Goal: Task Accomplishment & Management: Manage account settings

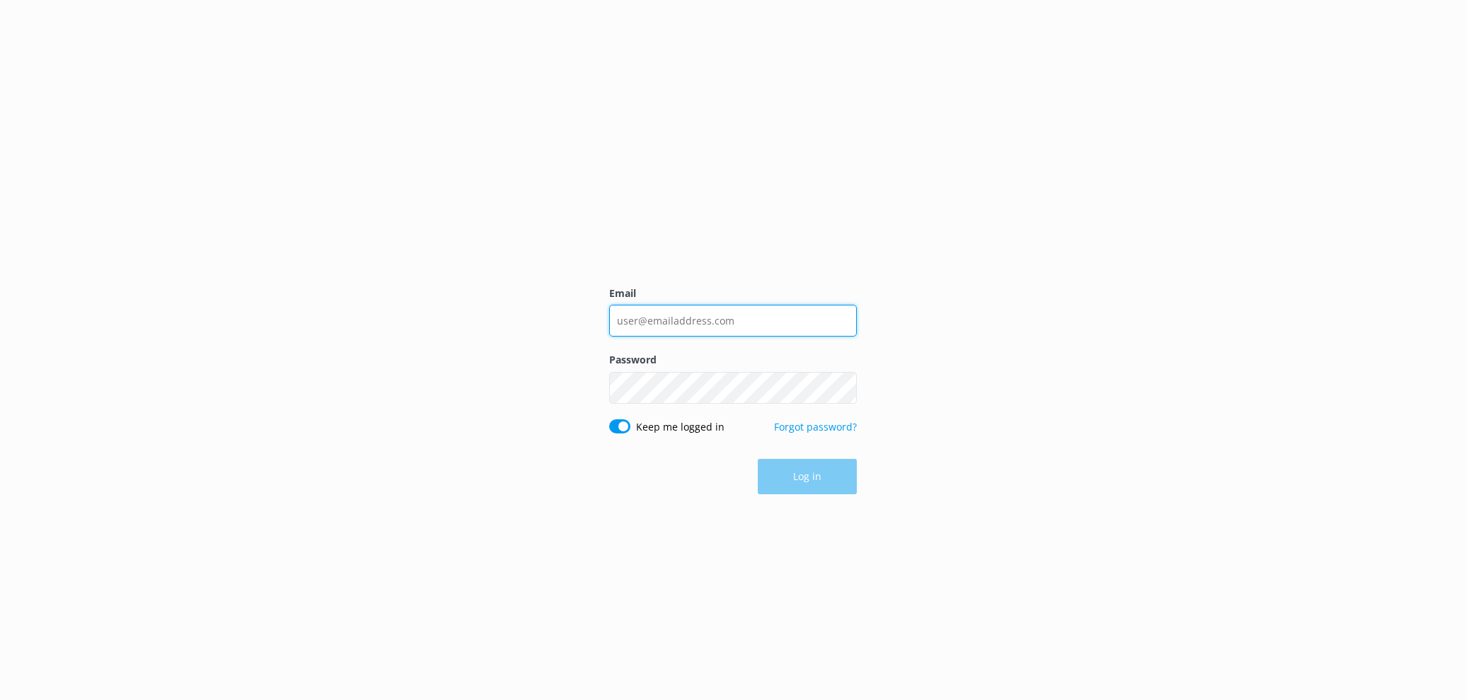
click at [676, 313] on input "Email" at bounding box center [733, 321] width 248 height 32
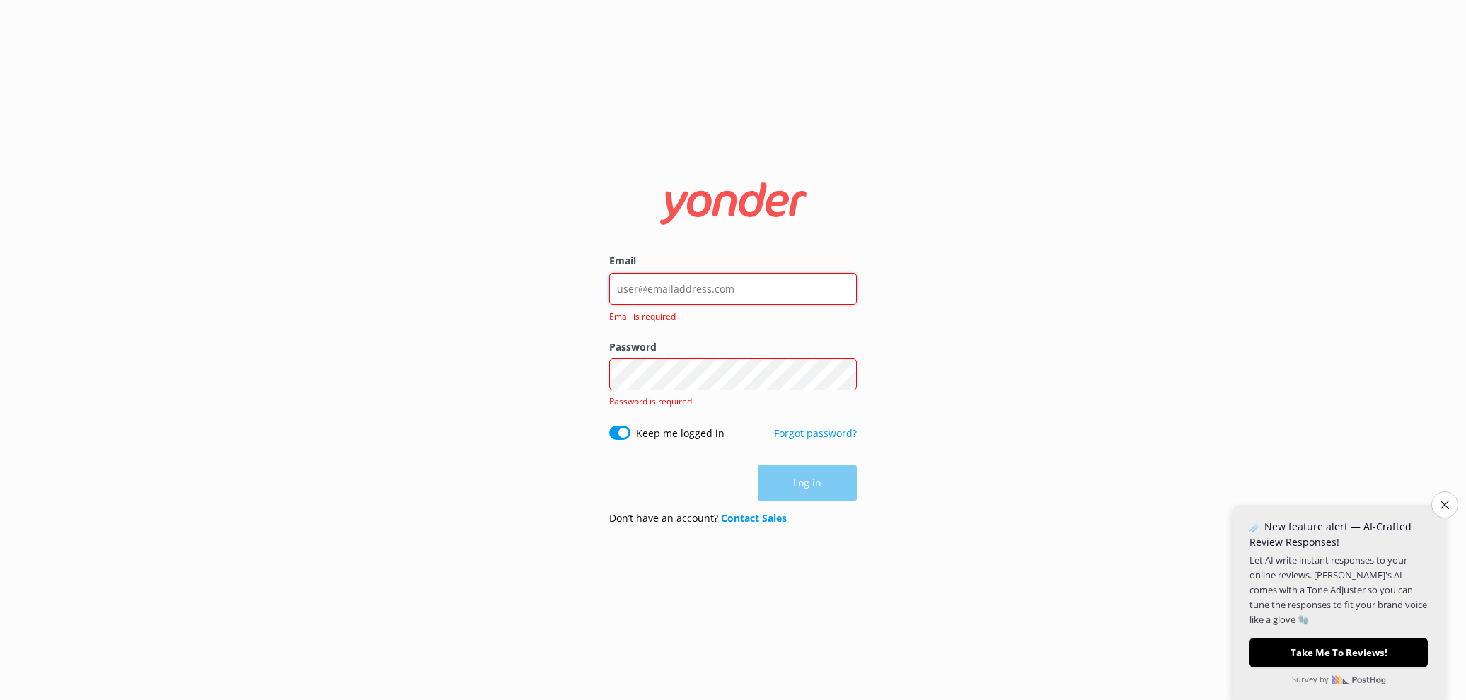
click at [740, 279] on input "Email" at bounding box center [733, 289] width 248 height 32
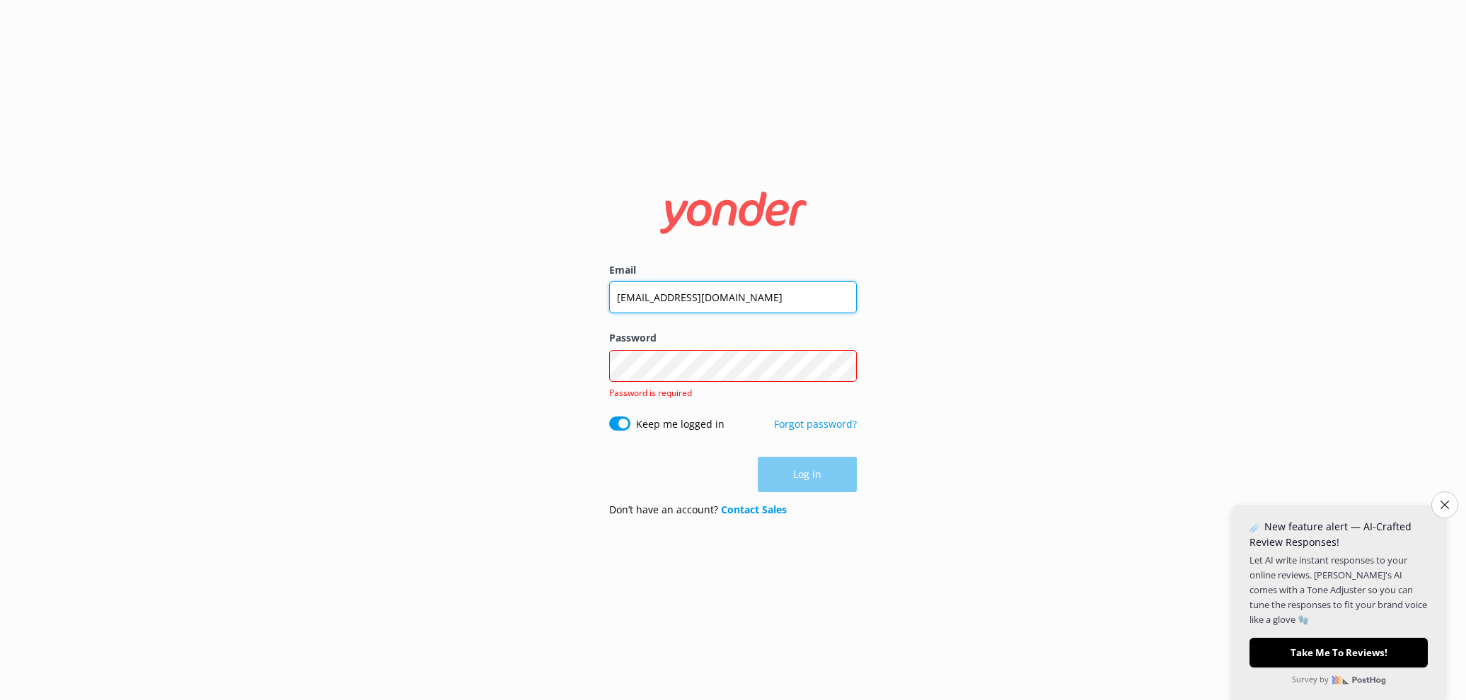
type input "[EMAIL_ADDRESS][DOMAIN_NAME]"
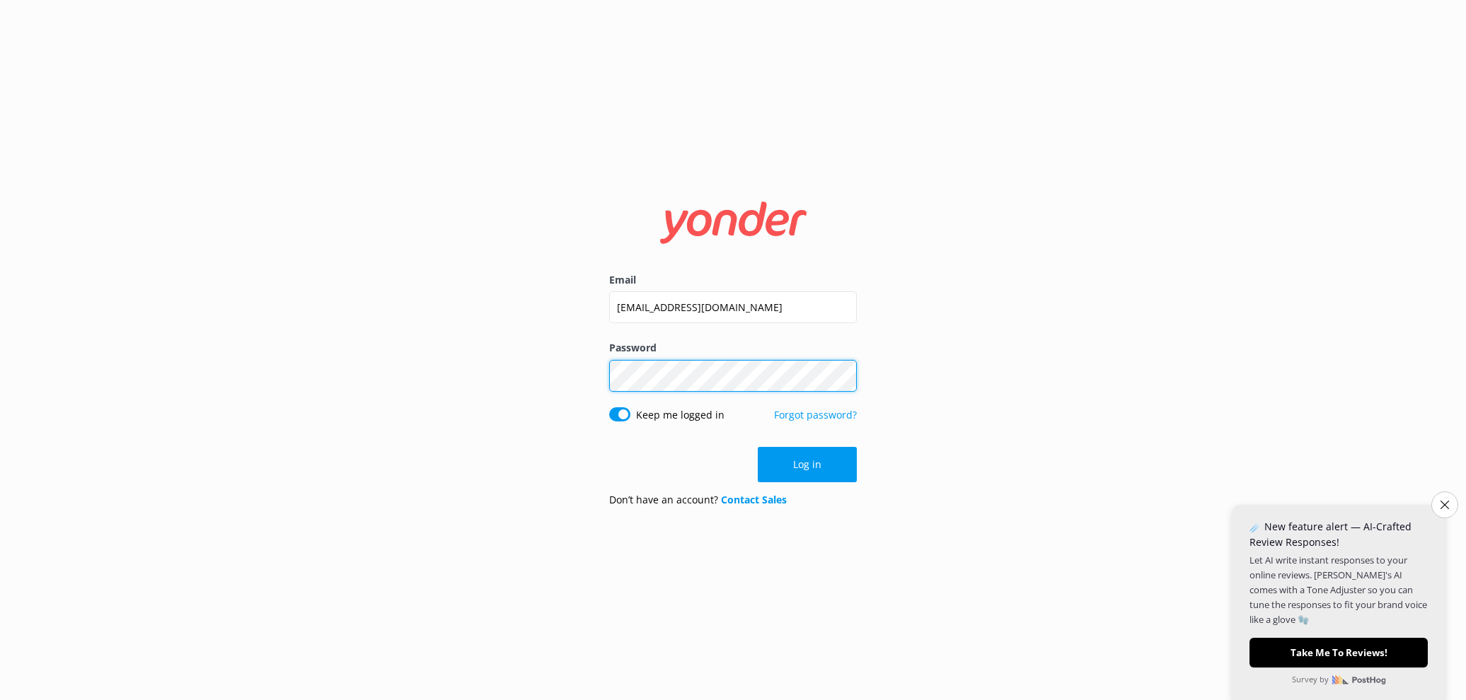
click button "Log in" at bounding box center [807, 464] width 99 height 35
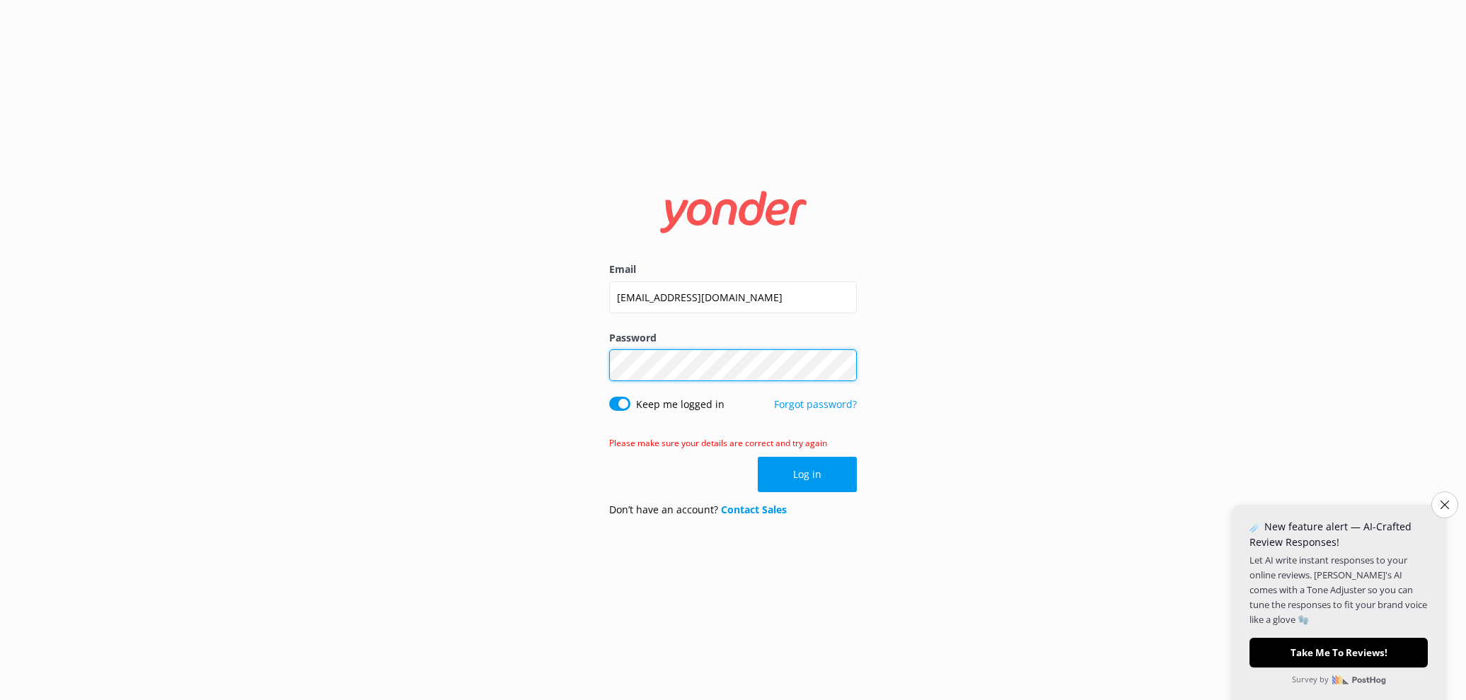
click at [559, 345] on div "Email athina@througheternity.com Password Show password Keep me logged in Forgo…" at bounding box center [733, 350] width 1466 height 700
click button "Log in" at bounding box center [807, 474] width 99 height 35
click at [582, 351] on div "Email athina@througheternity.com Password Show password Keep me logged in Forgo…" at bounding box center [733, 350] width 1466 height 700
click at [802, 411] on link "Forgot password?" at bounding box center [815, 404] width 83 height 13
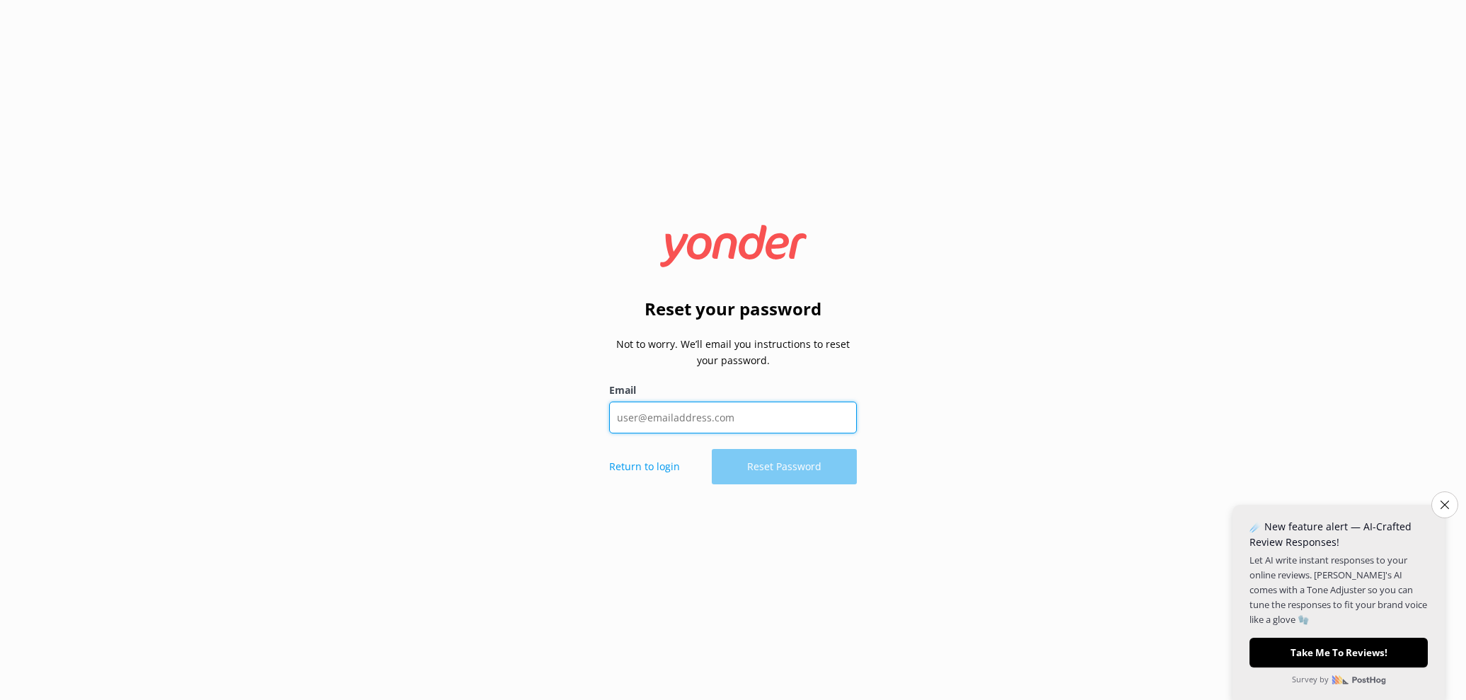
click at [644, 425] on input "Email" at bounding box center [733, 418] width 248 height 32
type input "[EMAIL_ADDRESS][DOMAIN_NAME]"
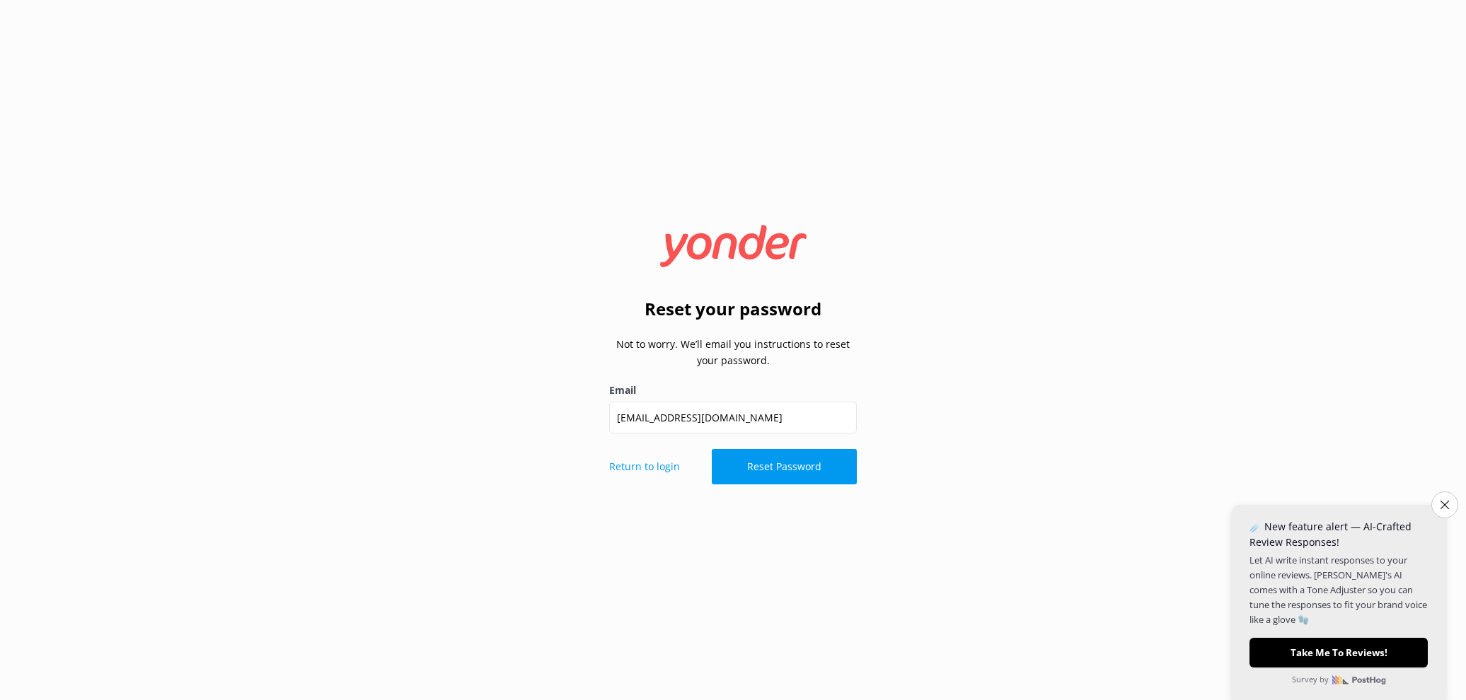
click at [748, 472] on button "Reset Password" at bounding box center [784, 466] width 145 height 35
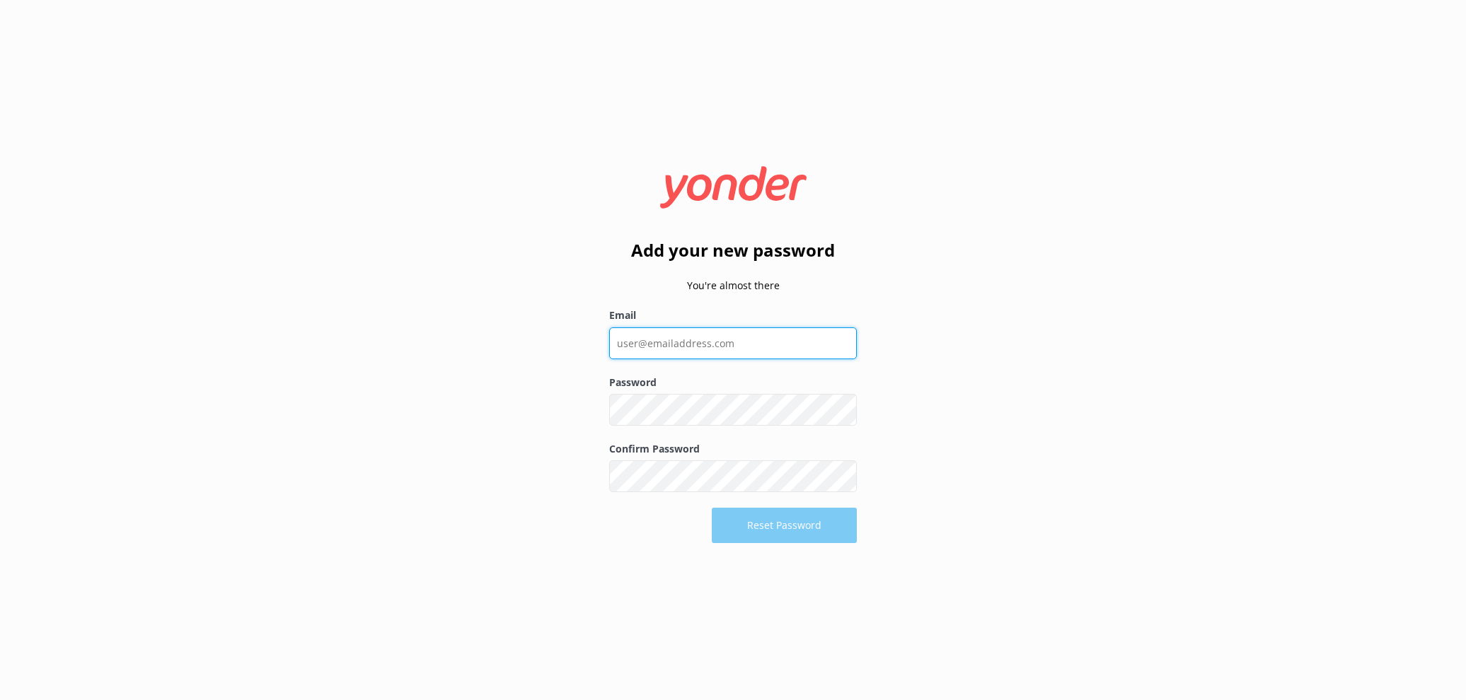
click at [716, 342] on input "Email" at bounding box center [733, 344] width 248 height 32
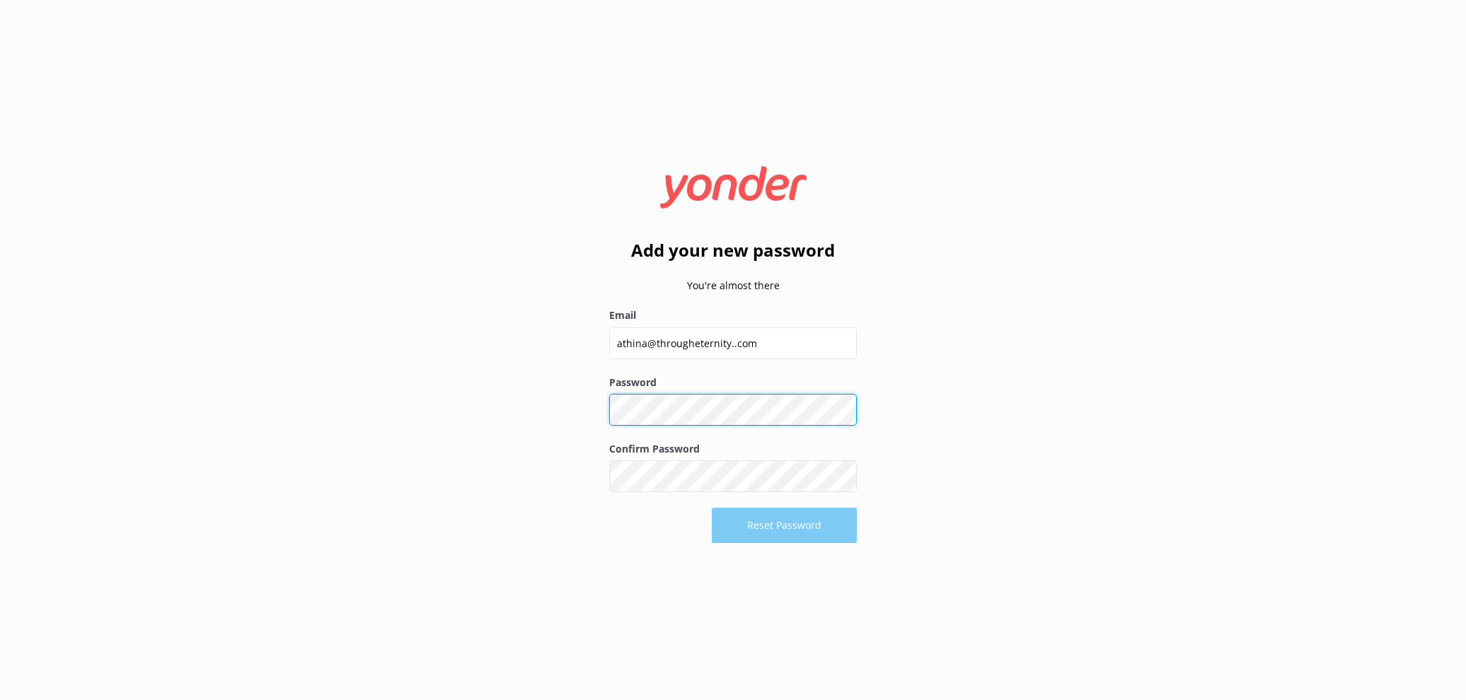
click at [701, 401] on div "Password Show password" at bounding box center [733, 408] width 248 height 66
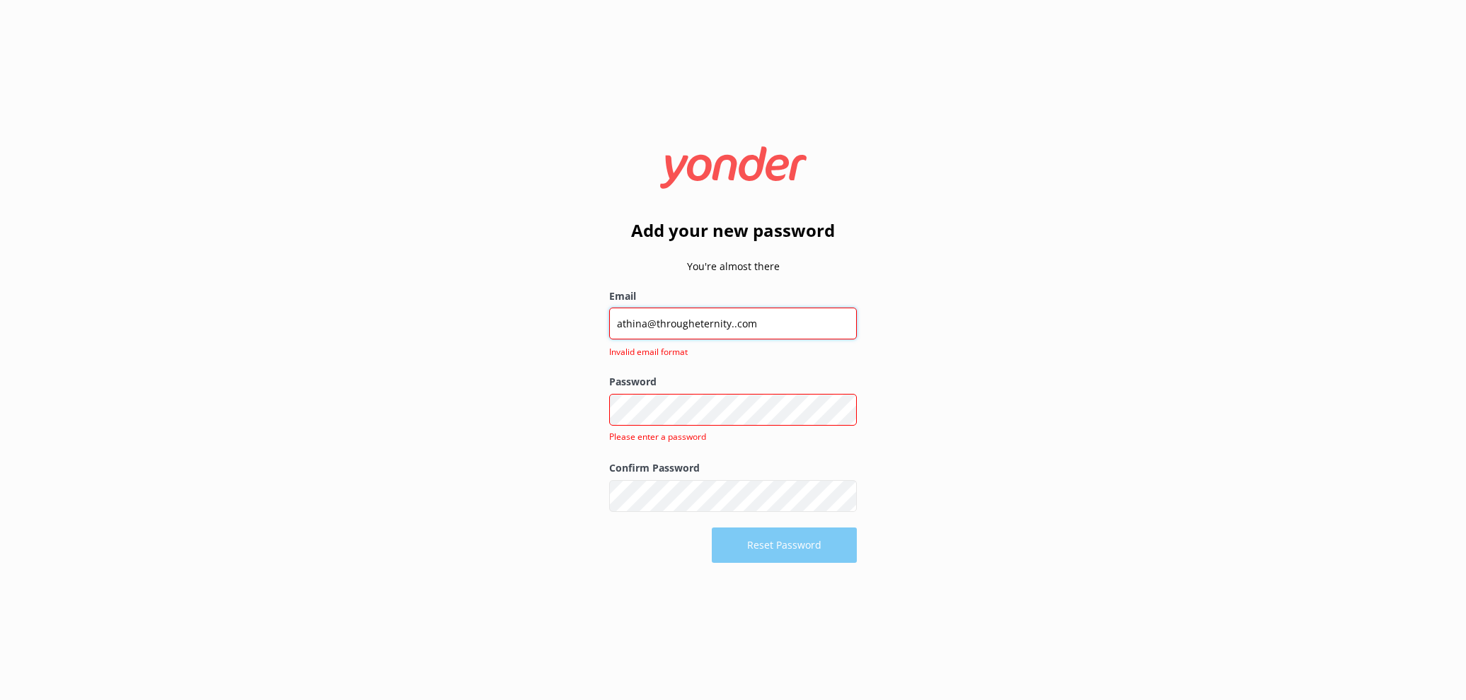
drag, startPoint x: 732, startPoint y: 337, endPoint x: 741, endPoint y: 357, distance: 20.9
click at [732, 337] on input "athina@througheternity..com" at bounding box center [733, 324] width 248 height 32
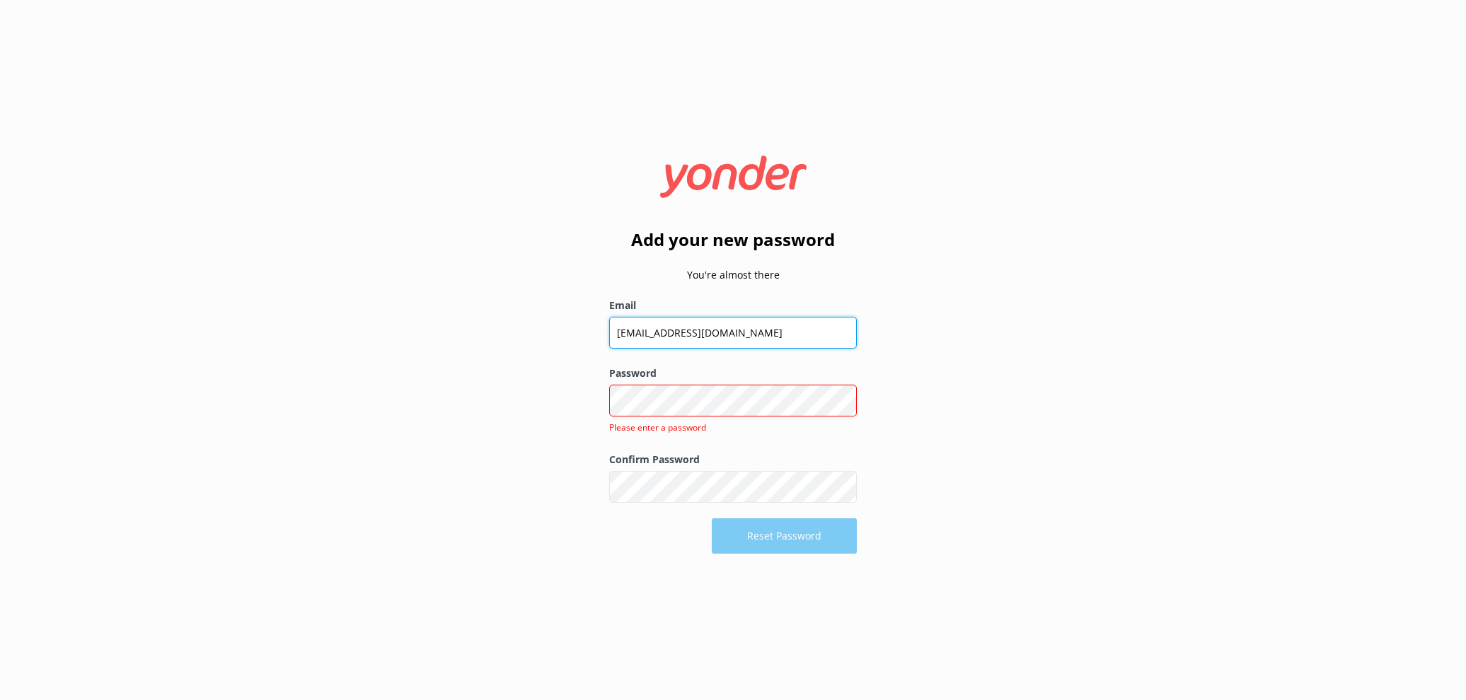
type input "[EMAIL_ADDRESS][DOMAIN_NAME]"
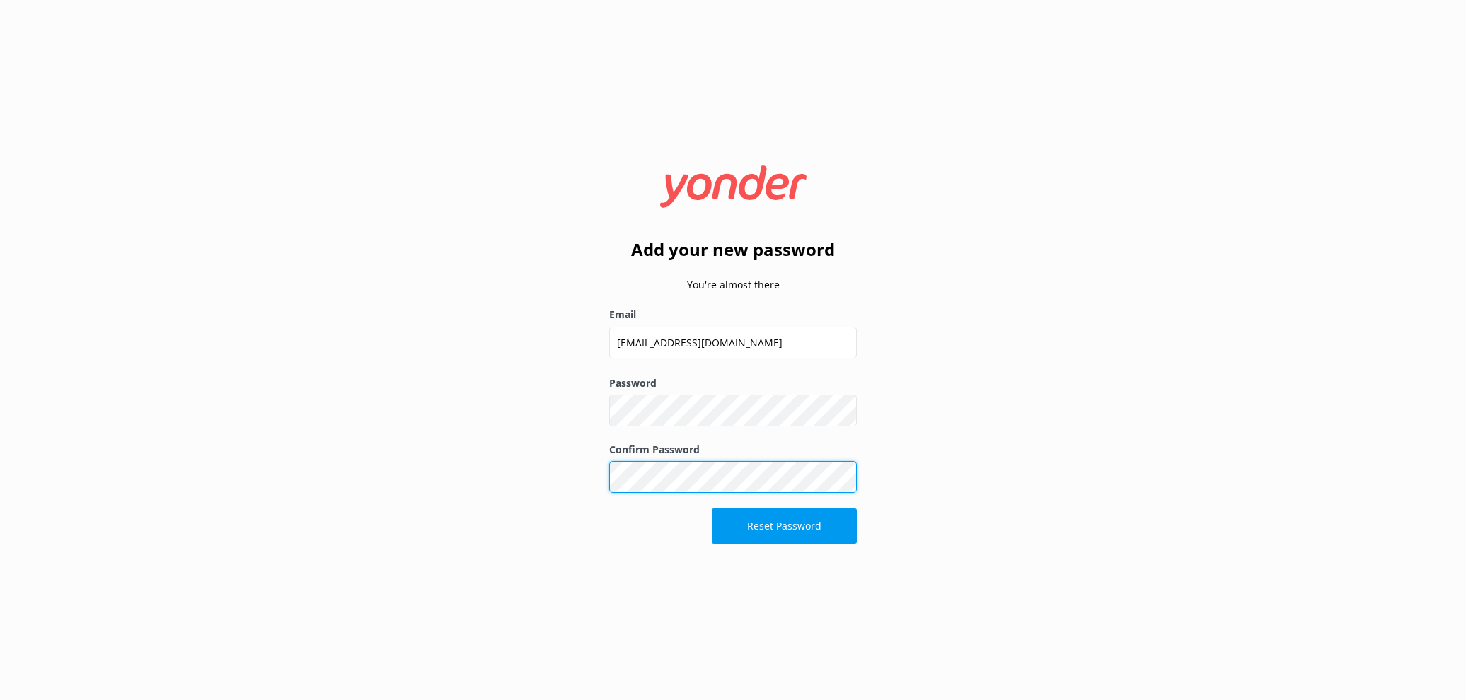
click button "Reset Password" at bounding box center [784, 526] width 145 height 35
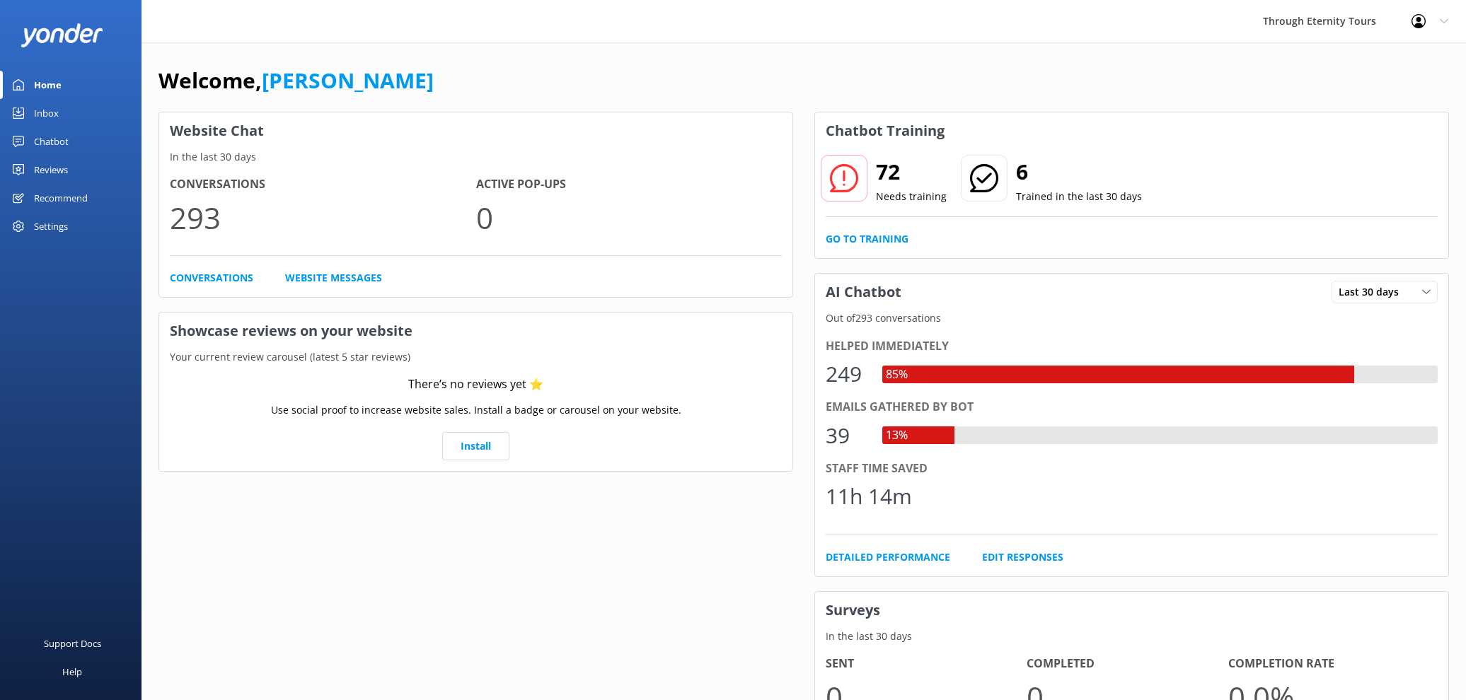
click at [52, 117] on div "Inbox" at bounding box center [46, 113] width 25 height 28
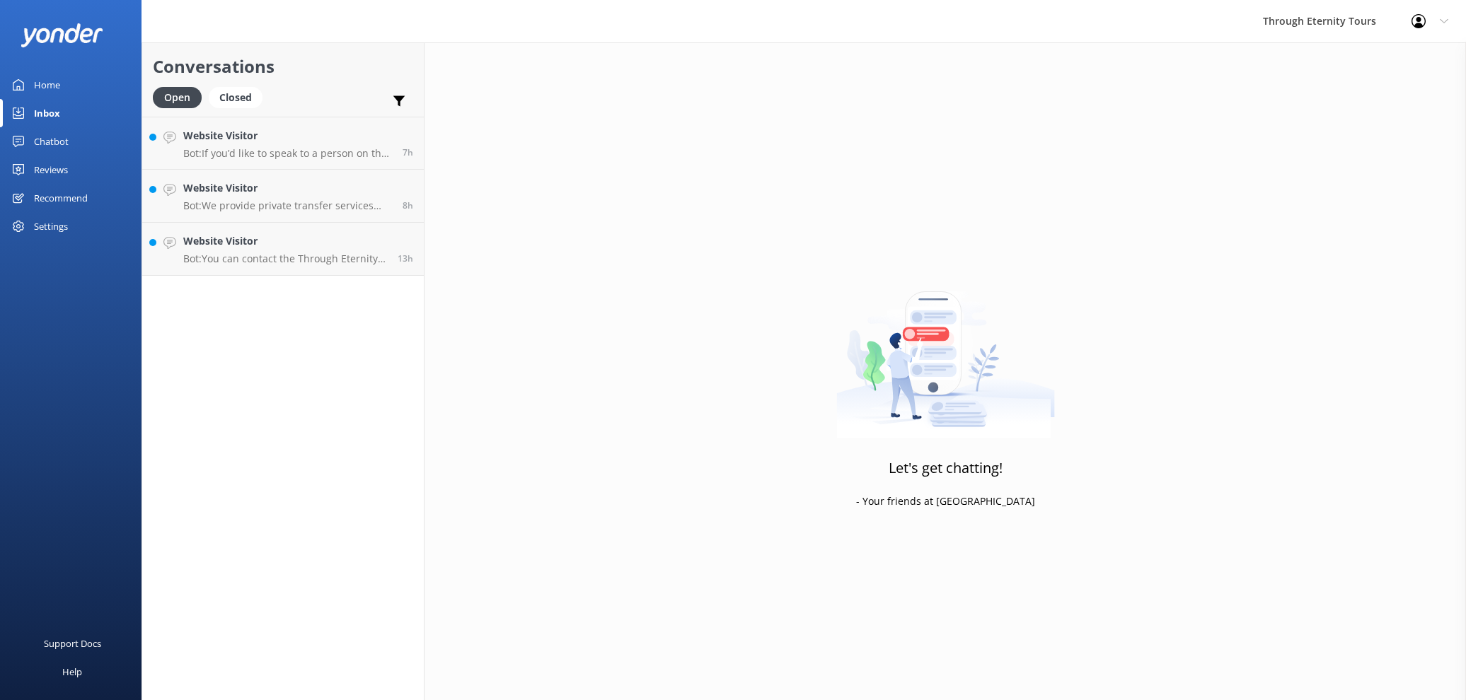
click at [93, 146] on link "Chatbot" at bounding box center [70, 141] width 141 height 28
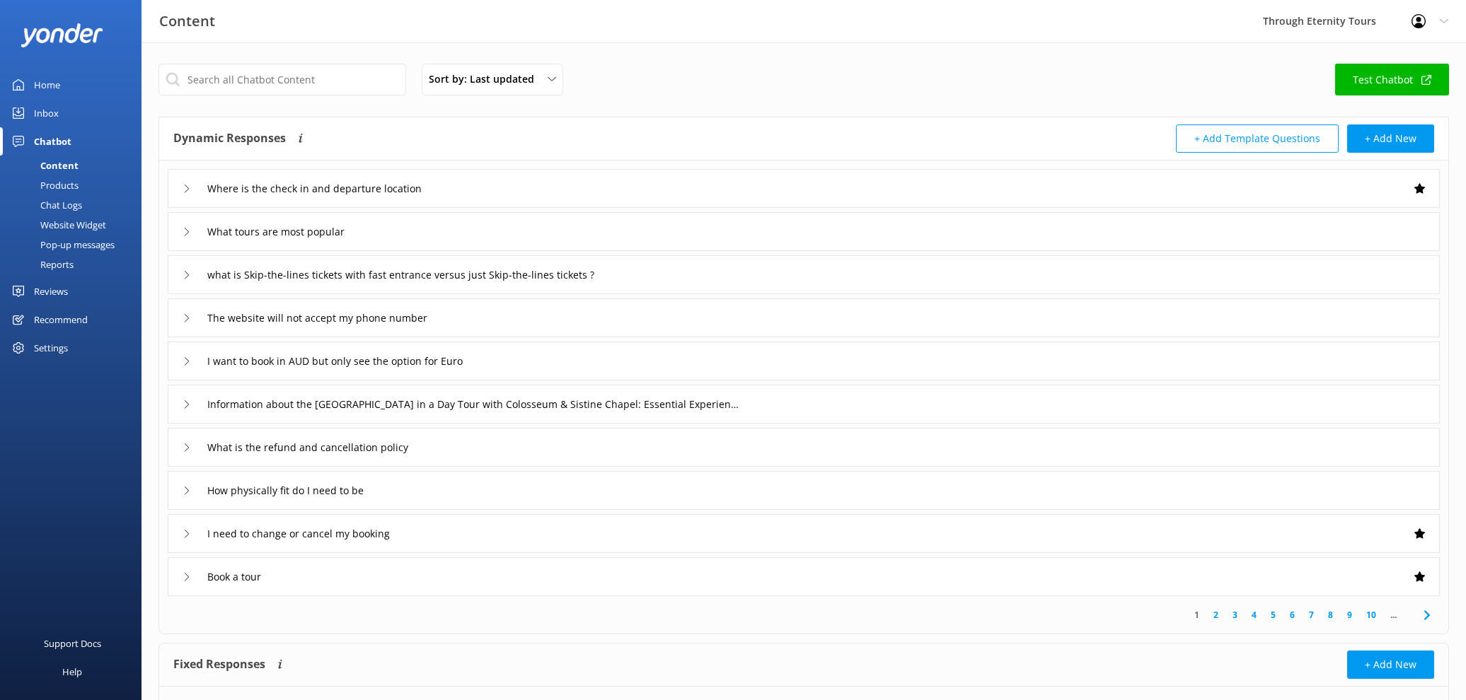
click at [54, 116] on div "Inbox" at bounding box center [46, 113] width 25 height 28
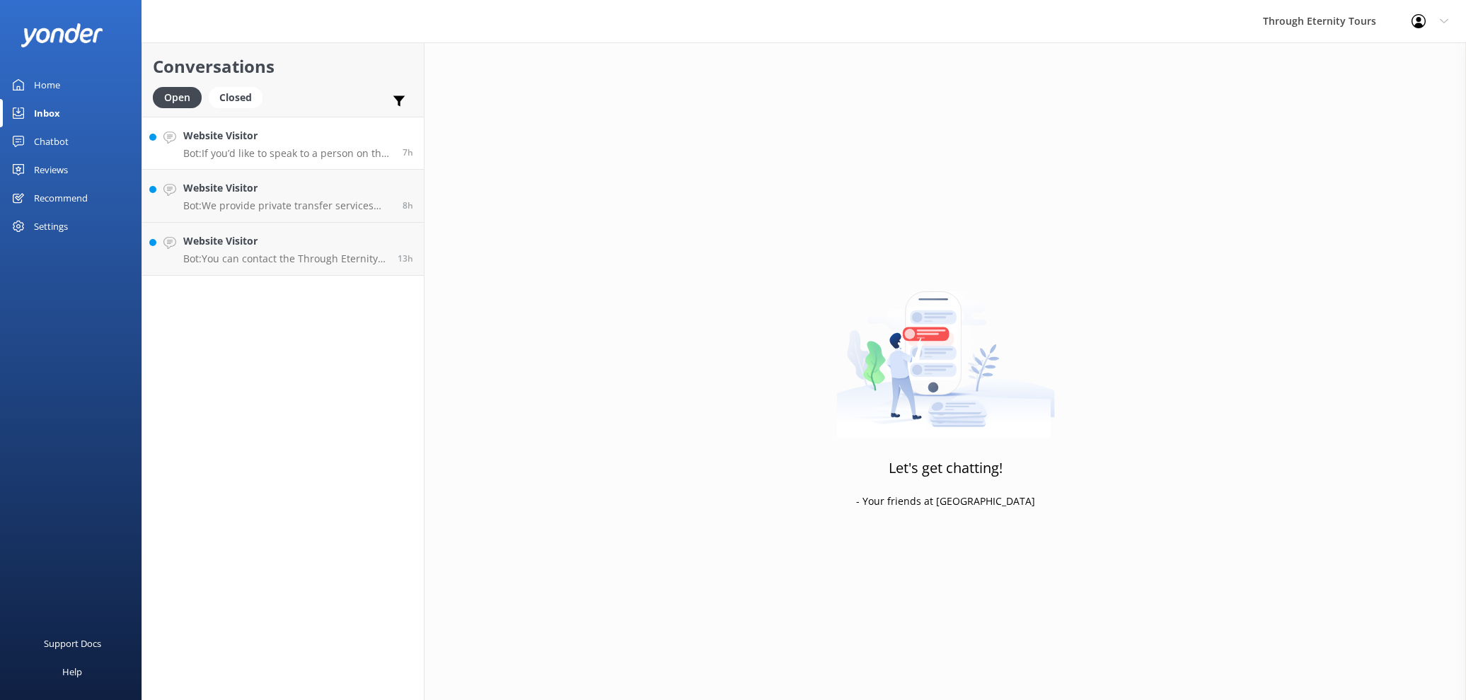
click at [236, 166] on link "Website Visitor Bot: If you’d like to speak to a person on the Through Eternity…" at bounding box center [283, 143] width 282 height 53
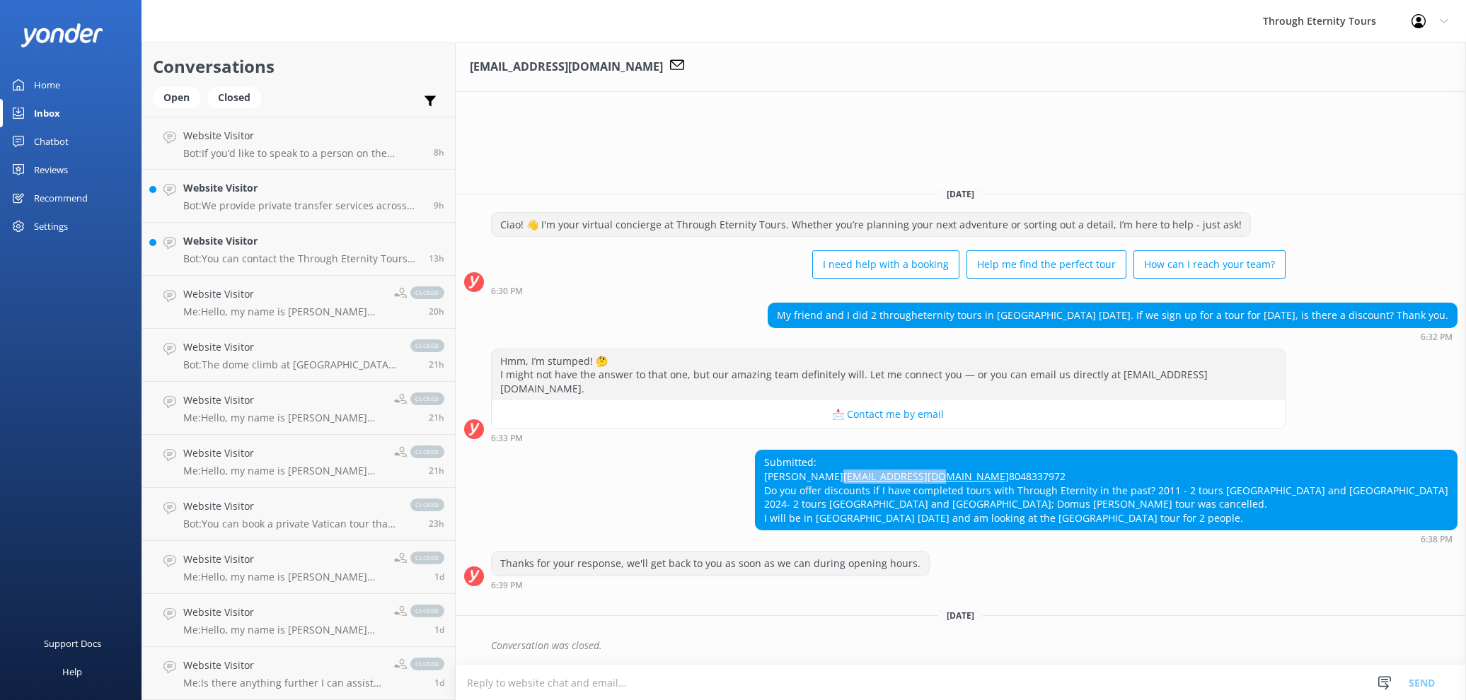
drag, startPoint x: 985, startPoint y: 463, endPoint x: 880, endPoint y: 463, distance: 104.7
click at [890, 463] on div "Submitted: [PERSON_NAME] [EMAIL_ADDRESS][DOMAIN_NAME] 8048337972 Do you offer d…" at bounding box center [1106, 490] width 701 height 79
copy link "[EMAIL_ADDRESS][DOMAIN_NAME]"
